Goal: Information Seeking & Learning: Find specific page/section

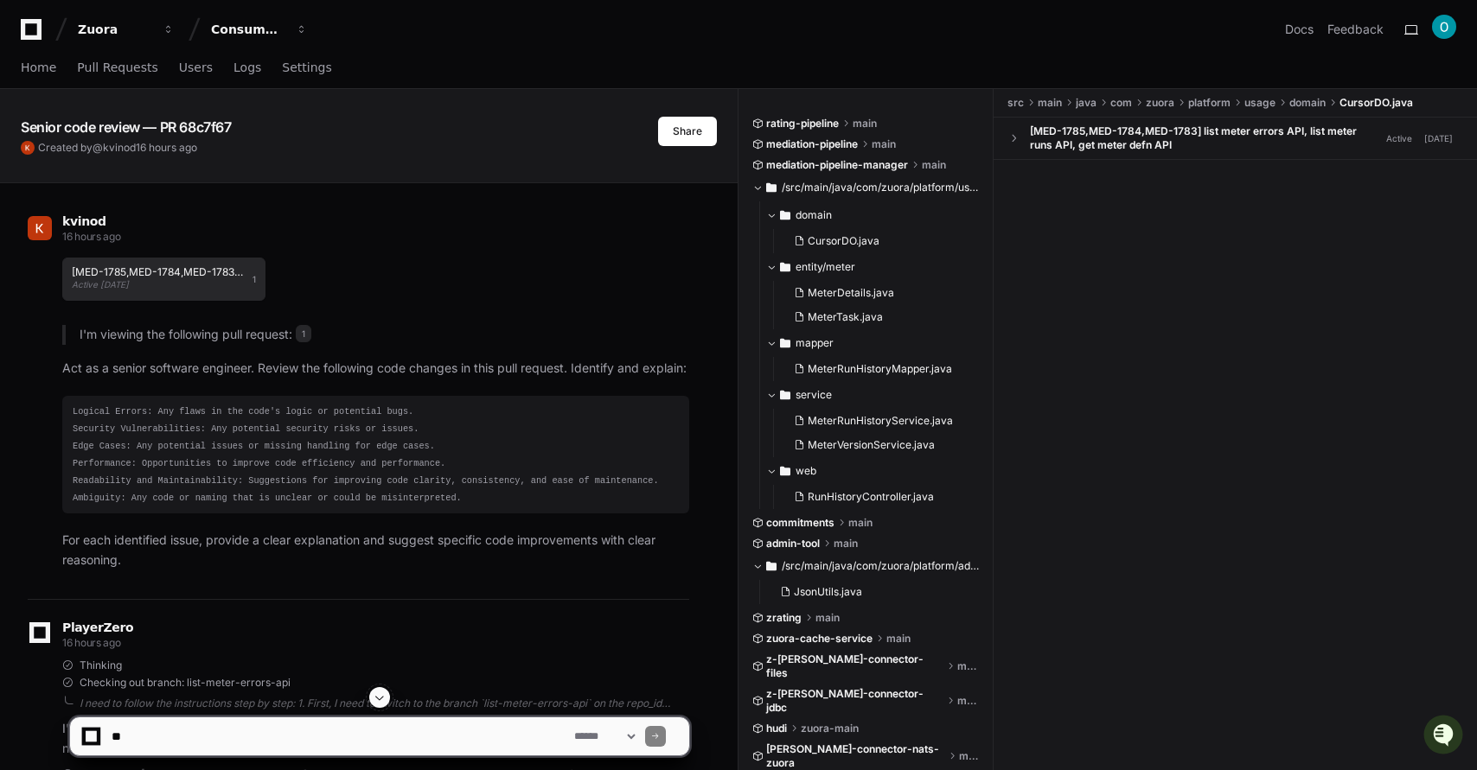
click at [214, 284] on div "[MED-1785,MED-1784,MED-1783] list meter errors API, list meter runs API, get me…" at bounding box center [158, 279] width 172 height 24
